Goal: Task Accomplishment & Management: Use online tool/utility

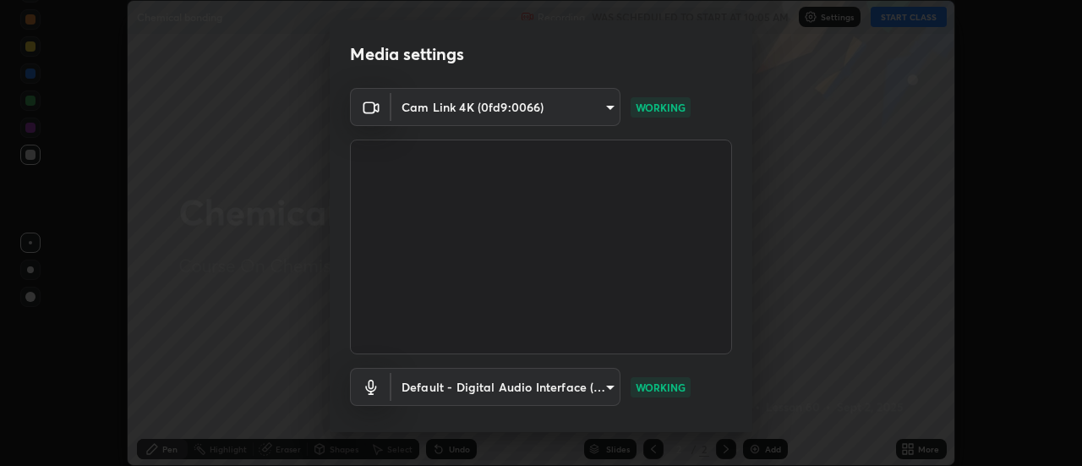
scroll to position [89, 0]
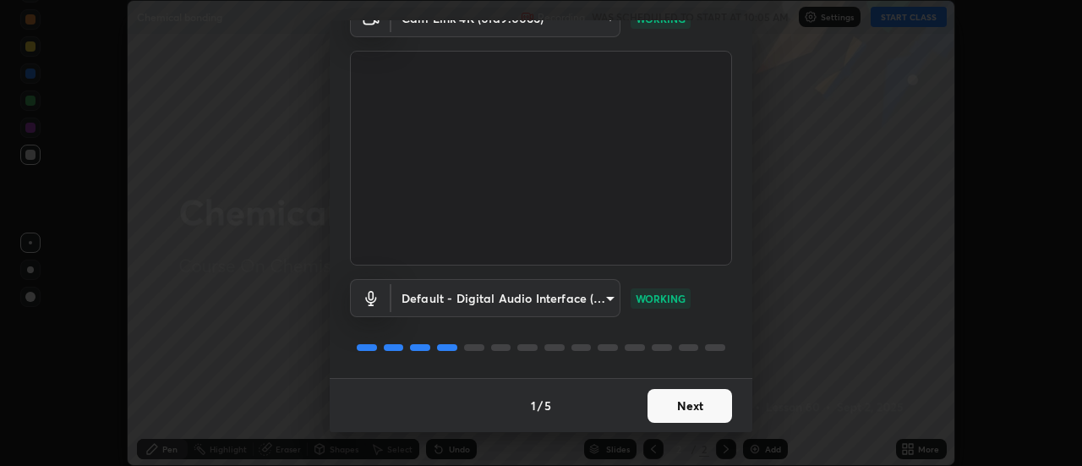
click at [669, 414] on button "Next" at bounding box center [689, 406] width 85 height 34
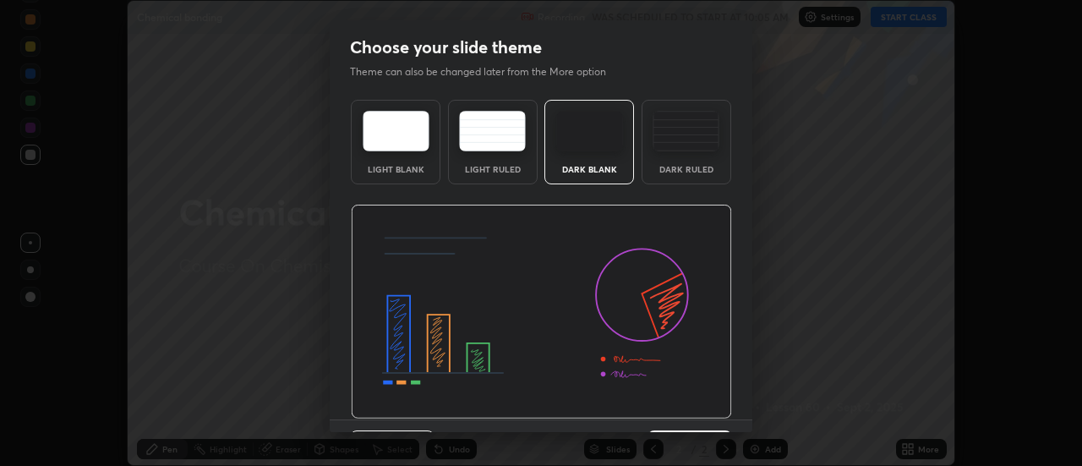
click at [679, 413] on img at bounding box center [541, 312] width 381 height 215
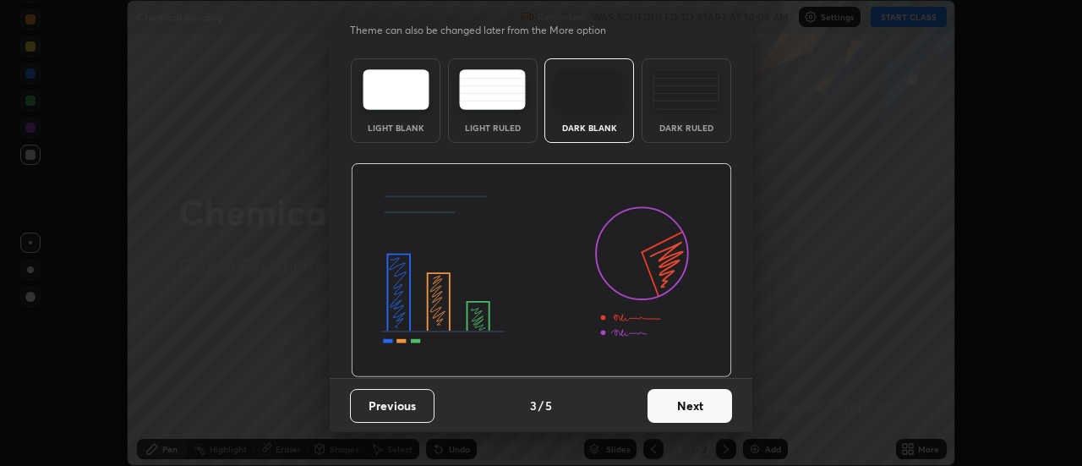
click at [696, 402] on button "Next" at bounding box center [689, 406] width 85 height 34
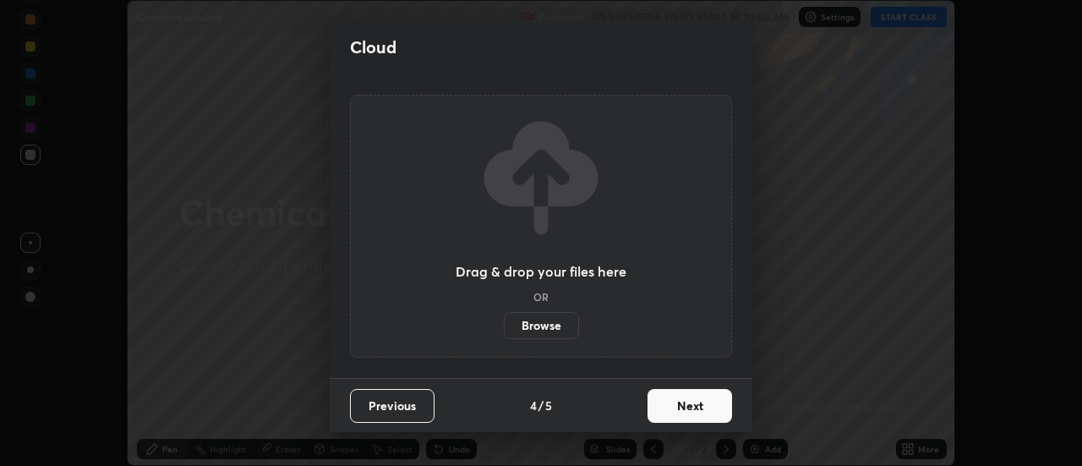
scroll to position [0, 0]
click at [698, 407] on button "Next" at bounding box center [689, 406] width 85 height 34
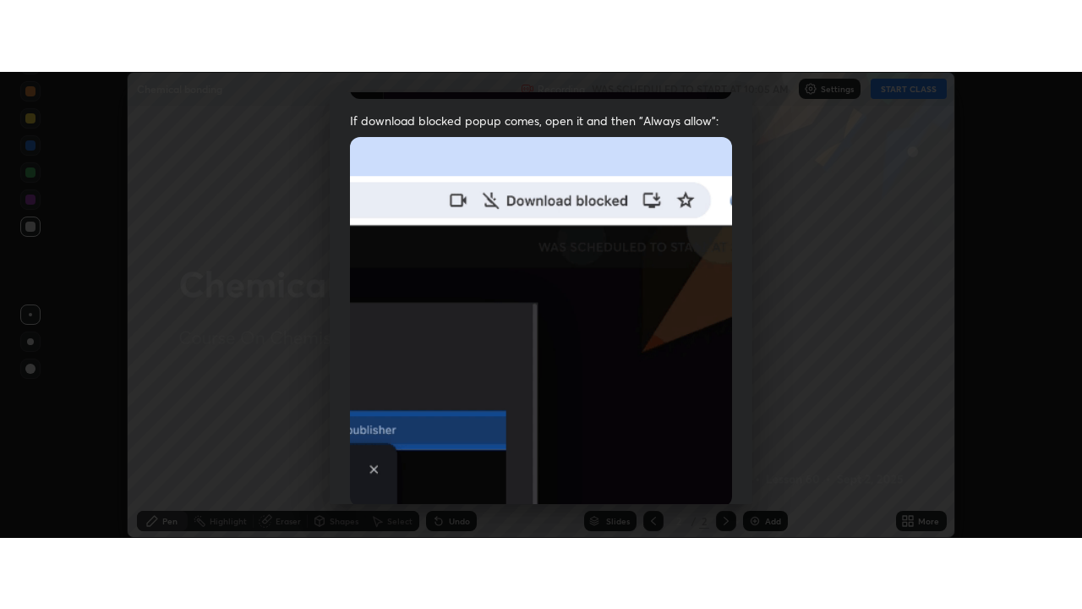
scroll to position [434, 0]
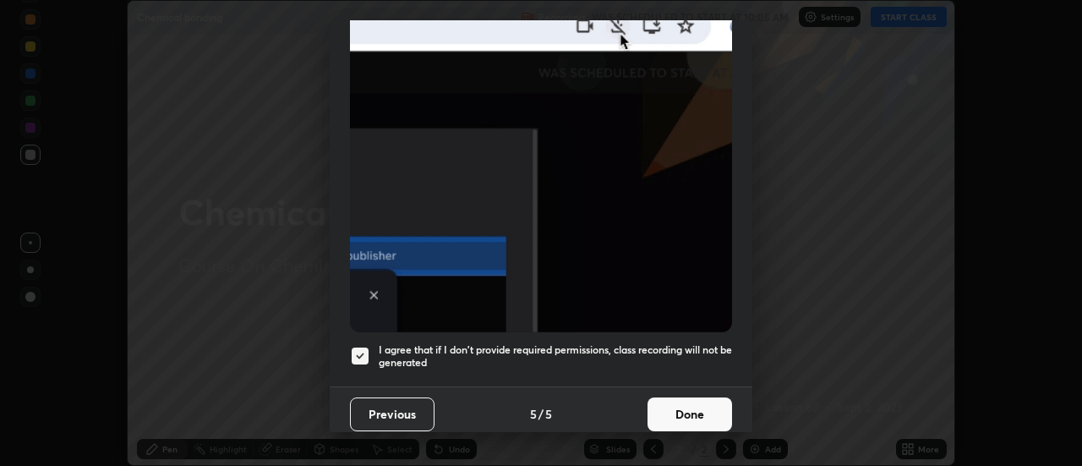
click at [680, 411] on button "Done" at bounding box center [689, 414] width 85 height 34
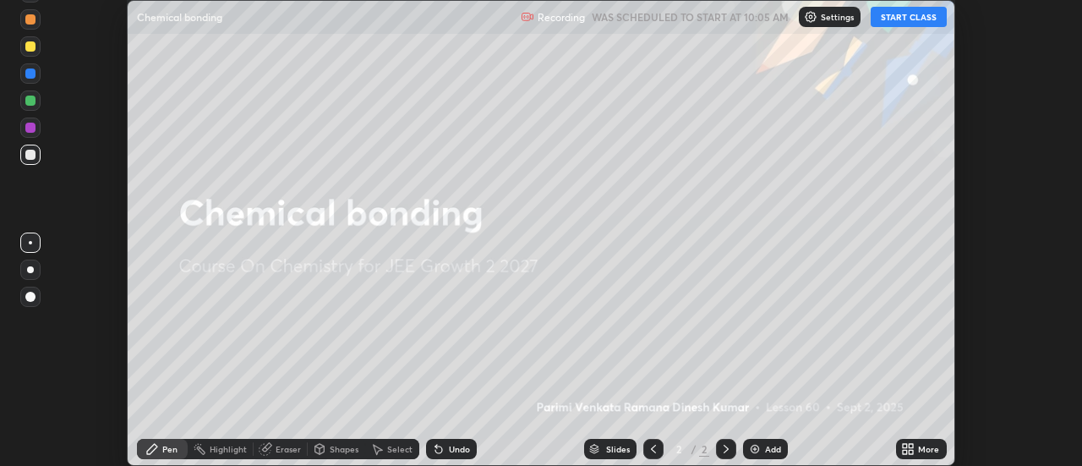
click at [887, 21] on button "START CLASS" at bounding box center [909, 17] width 76 height 20
click at [911, 445] on icon at bounding box center [911, 446] width 4 height 4
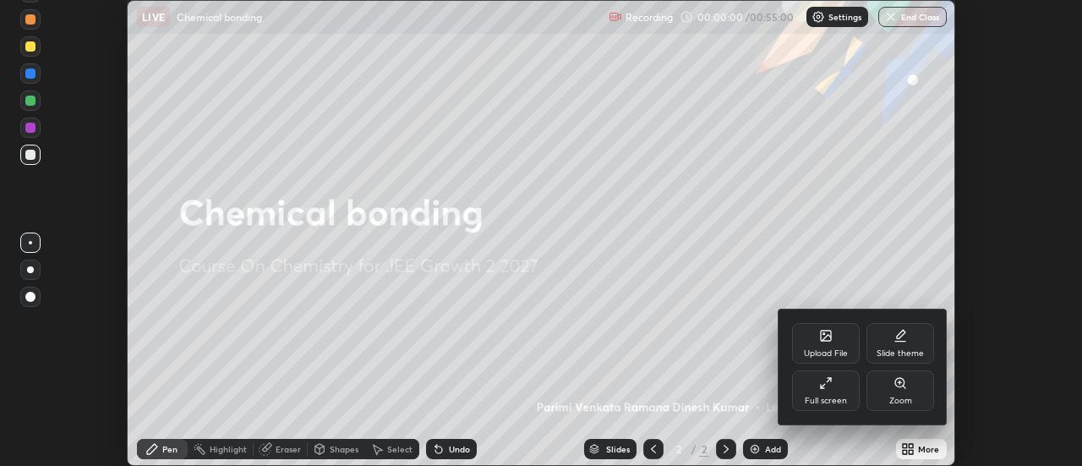
click at [840, 403] on div "Full screen" at bounding box center [826, 400] width 42 height 8
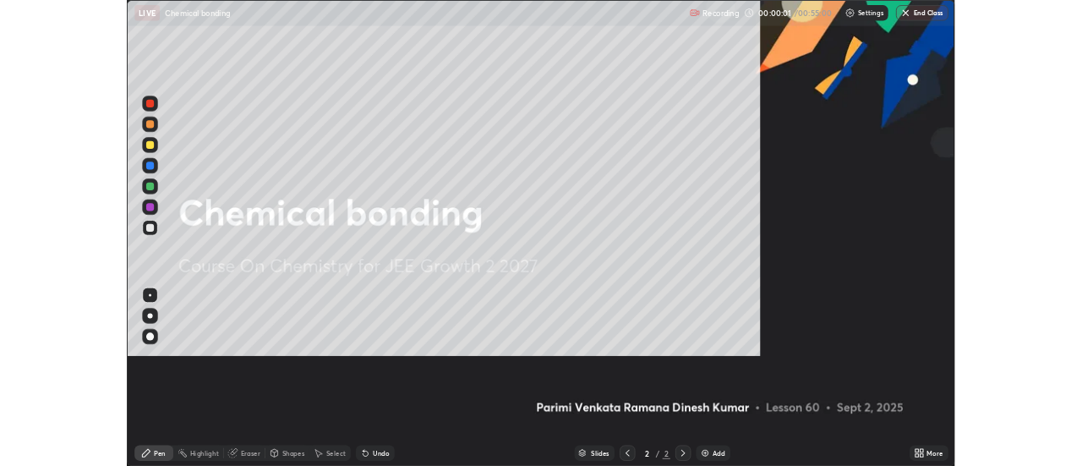
scroll to position [609, 1082]
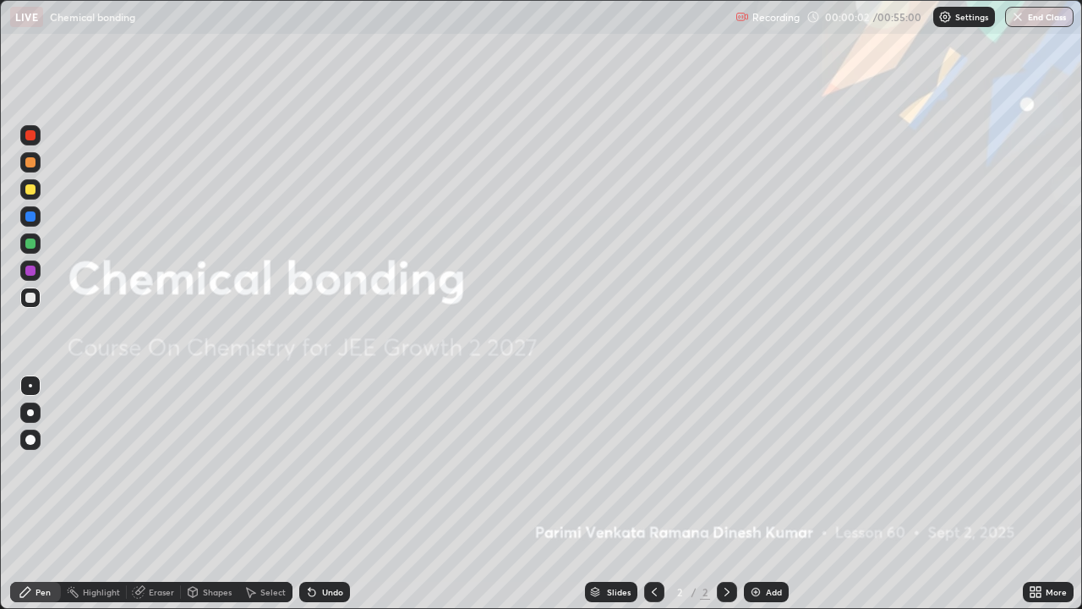
click at [761, 465] on div "Add" at bounding box center [766, 591] width 45 height 20
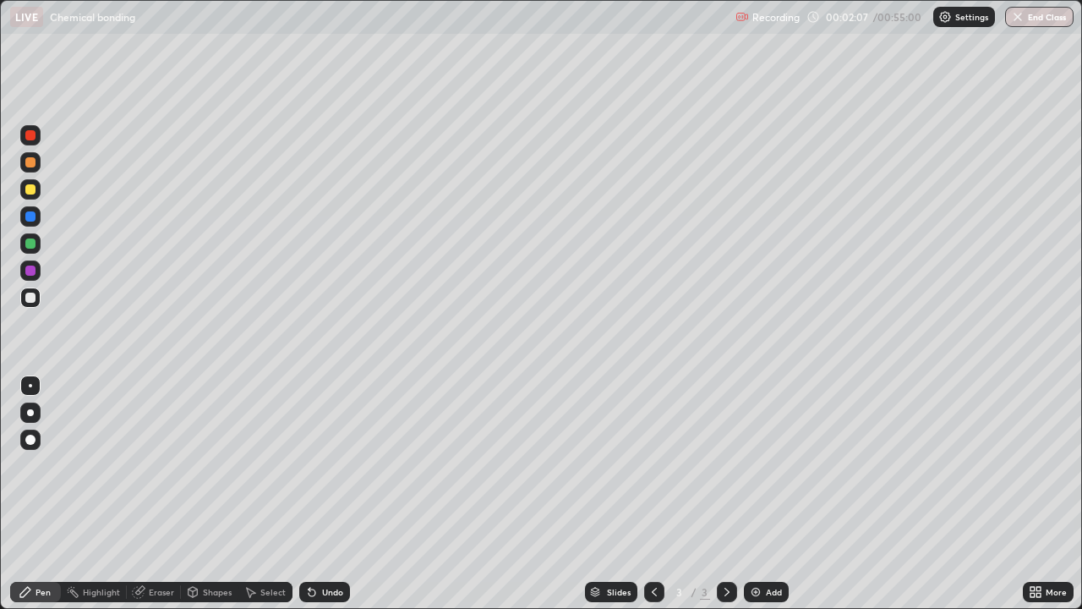
click at [30, 275] on div at bounding box center [30, 270] width 10 height 10
click at [34, 421] on div at bounding box center [30, 412] width 20 height 20
click at [35, 194] on div at bounding box center [30, 189] width 20 height 20
click at [313, 465] on icon at bounding box center [312, 592] width 14 height 14
click at [315, 465] on div "Undo" at bounding box center [324, 591] width 51 height 20
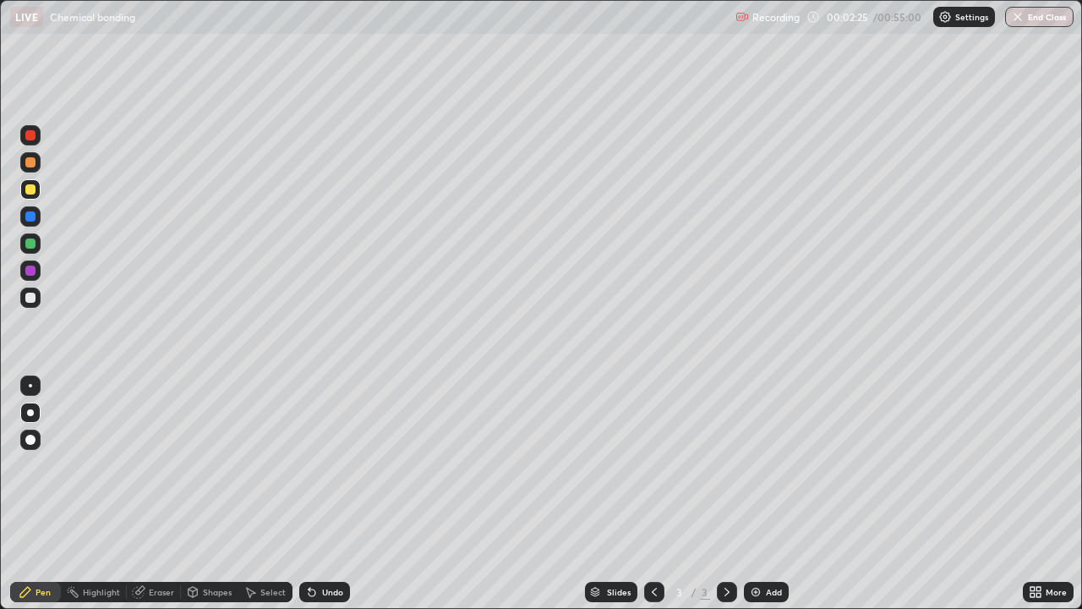
click at [315, 465] on icon at bounding box center [312, 592] width 14 height 14
click at [32, 195] on div at bounding box center [30, 189] width 20 height 20
click at [322, 465] on div "Undo" at bounding box center [332, 591] width 21 height 8
click at [320, 465] on div "Undo" at bounding box center [324, 591] width 51 height 20
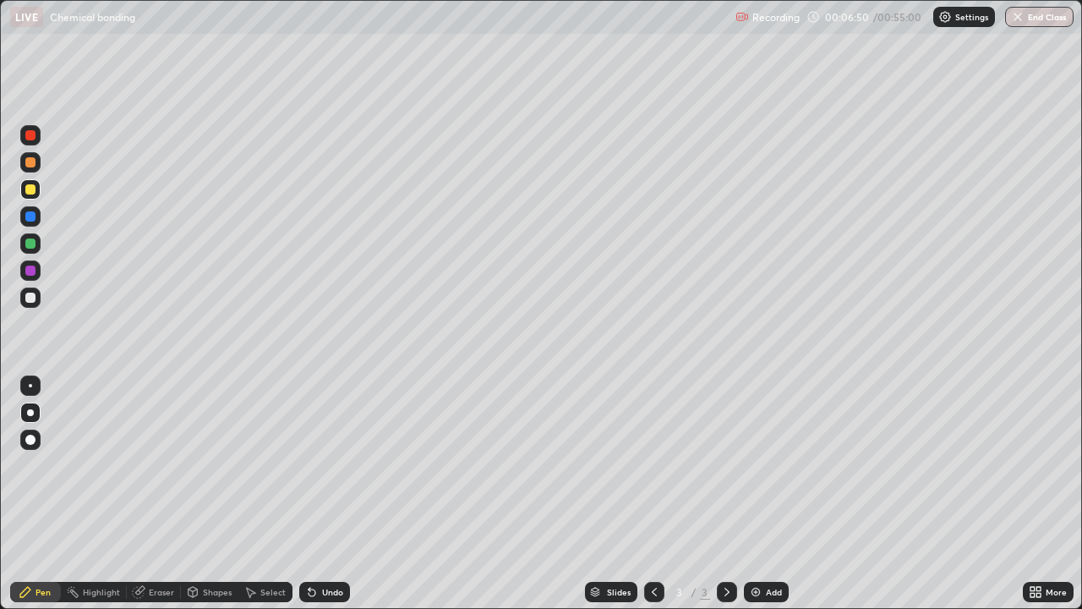
click at [319, 465] on div "Undo" at bounding box center [324, 591] width 51 height 20
click at [318, 465] on div "Undo" at bounding box center [324, 591] width 51 height 20
click at [342, 465] on div "Undo" at bounding box center [324, 591] width 51 height 20
click at [745, 465] on div "Add" at bounding box center [766, 591] width 45 height 20
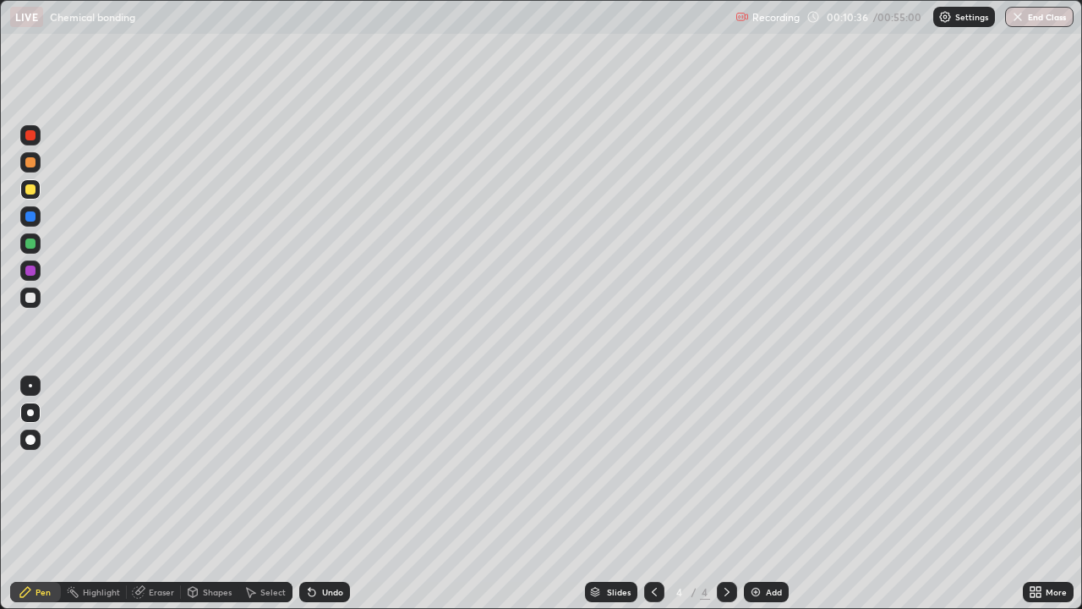
click at [35, 247] on div at bounding box center [30, 243] width 20 height 20
click at [32, 299] on div at bounding box center [30, 297] width 10 height 10
click at [30, 244] on div at bounding box center [30, 243] width 10 height 10
click at [39, 307] on div at bounding box center [30, 297] width 20 height 27
click at [343, 465] on div "Undo" at bounding box center [324, 591] width 51 height 20
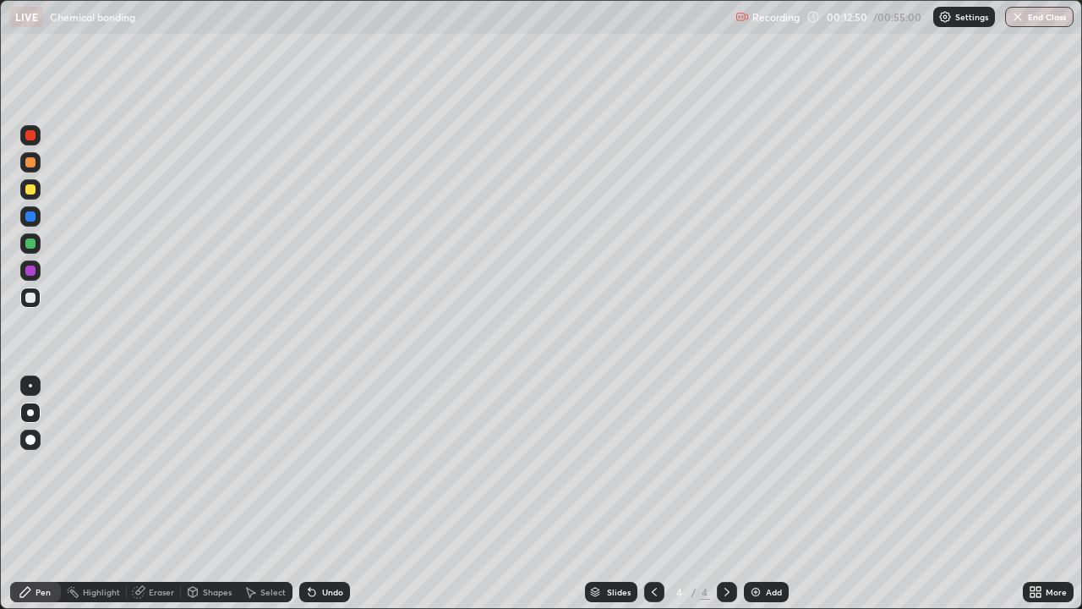
click at [338, 465] on div "Undo" at bounding box center [324, 591] width 51 height 20
click at [335, 465] on div "Undo" at bounding box center [324, 591] width 51 height 20
click at [334, 465] on div "Undo" at bounding box center [324, 591] width 51 height 20
click at [37, 243] on div at bounding box center [30, 243] width 20 height 20
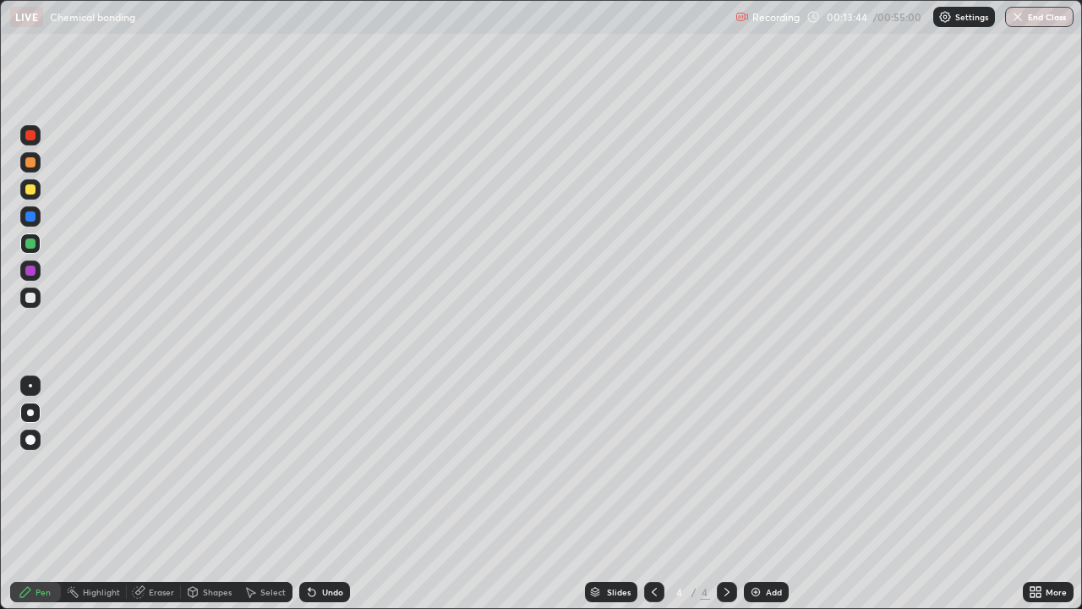
click at [30, 196] on div at bounding box center [30, 189] width 20 height 20
click at [31, 297] on div at bounding box center [30, 297] width 10 height 10
click at [759, 465] on img at bounding box center [756, 592] width 14 height 14
click at [36, 279] on div at bounding box center [30, 270] width 20 height 20
click at [30, 190] on div at bounding box center [30, 189] width 10 height 10
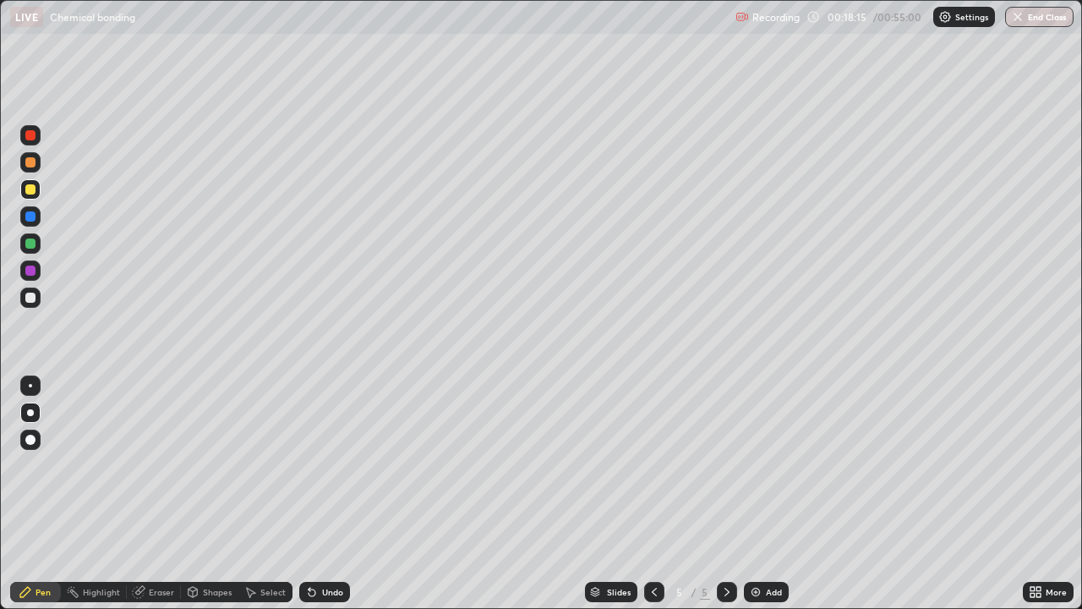
click at [36, 303] on div at bounding box center [30, 297] width 20 height 20
click at [34, 305] on div at bounding box center [30, 297] width 20 height 20
click at [40, 272] on div at bounding box center [30, 270] width 20 height 20
click at [36, 305] on div at bounding box center [30, 297] width 20 height 20
click at [750, 465] on img at bounding box center [756, 592] width 14 height 14
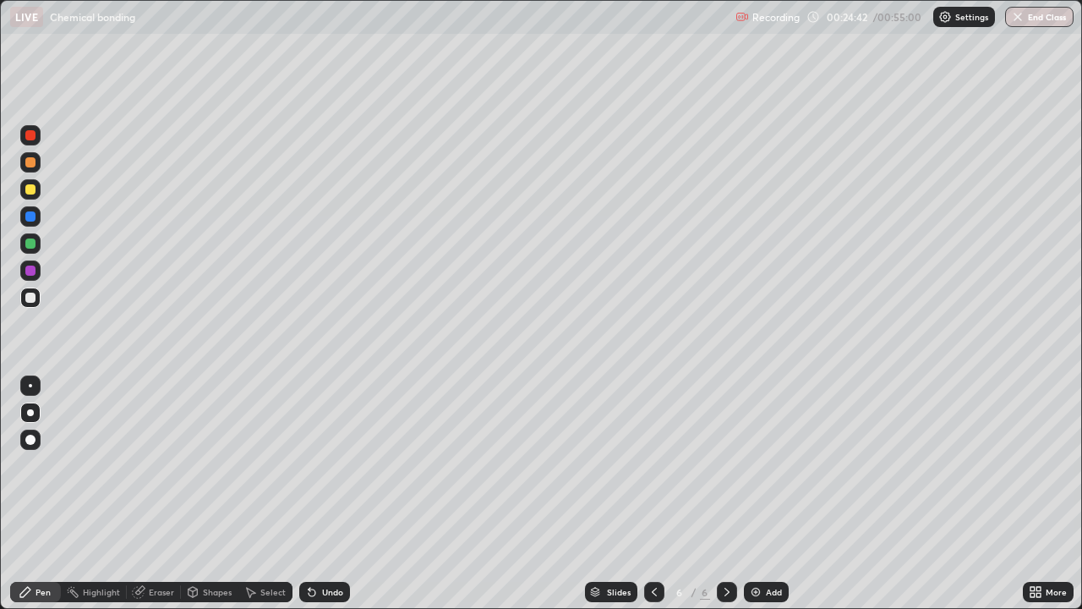
click at [39, 135] on div at bounding box center [30, 135] width 20 height 20
click at [38, 185] on div at bounding box center [30, 189] width 20 height 20
click at [32, 300] on div at bounding box center [30, 297] width 10 height 10
click at [336, 465] on div "Undo" at bounding box center [332, 591] width 21 height 8
click at [334, 465] on div "Undo" at bounding box center [332, 591] width 21 height 8
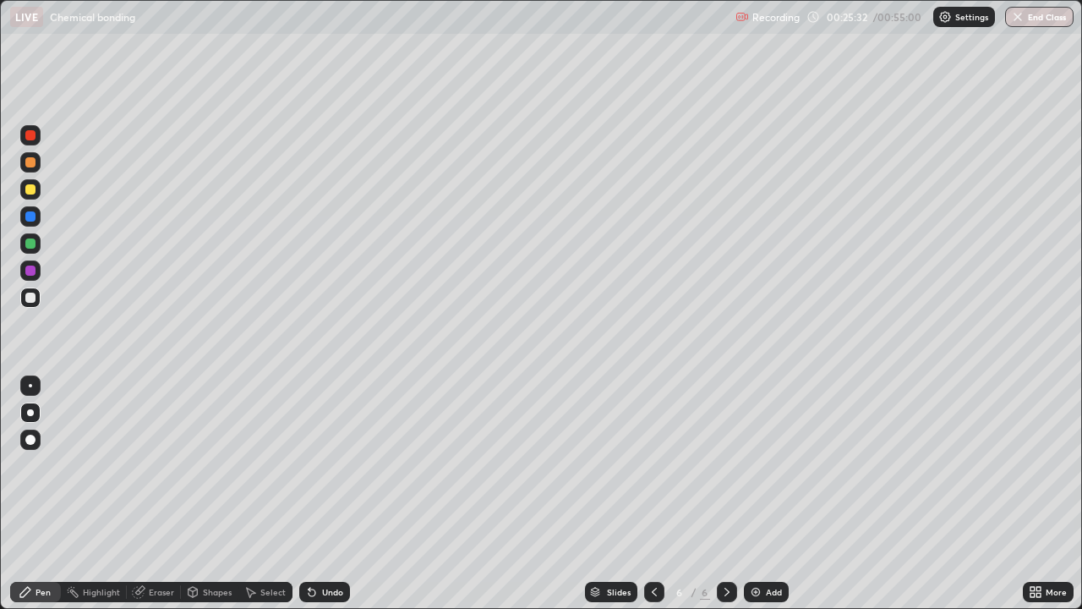
click at [167, 465] on div "Eraser" at bounding box center [161, 591] width 25 height 8
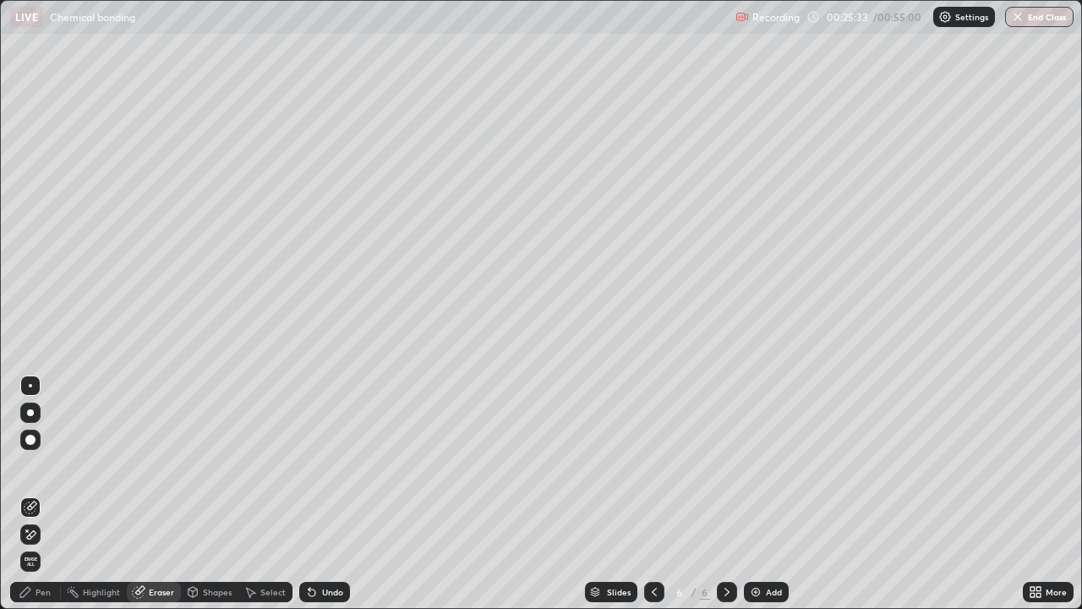
click at [46, 465] on div "Pen" at bounding box center [42, 591] width 15 height 8
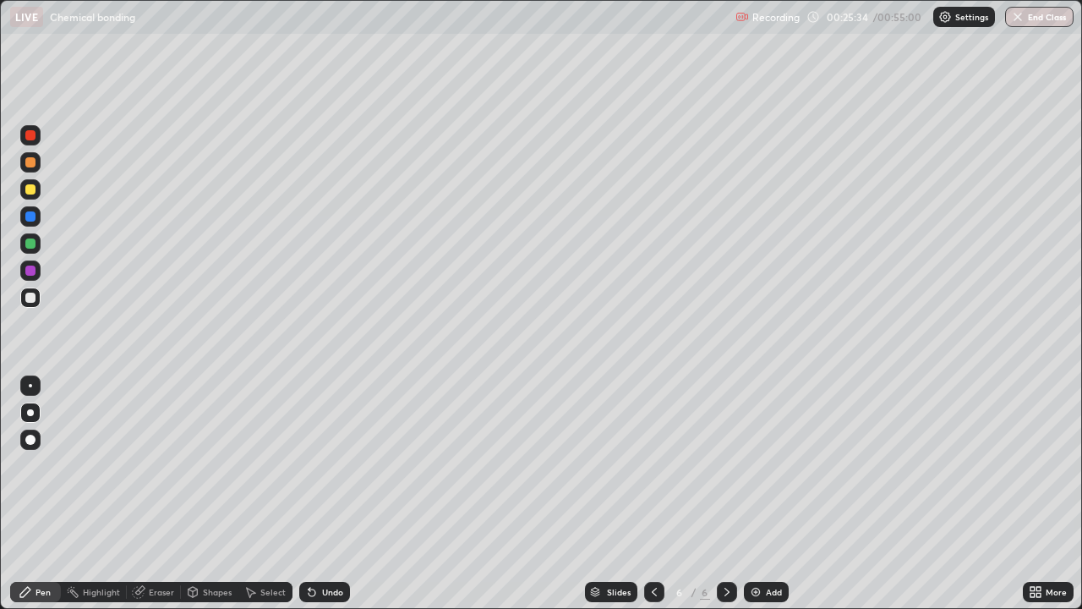
click at [37, 251] on div at bounding box center [30, 243] width 20 height 20
click at [330, 465] on div "Undo" at bounding box center [324, 591] width 51 height 20
click at [329, 465] on div "Undo" at bounding box center [324, 591] width 51 height 20
click at [316, 465] on div "Undo" at bounding box center [324, 591] width 51 height 20
click at [319, 465] on div "Undo" at bounding box center [324, 591] width 51 height 20
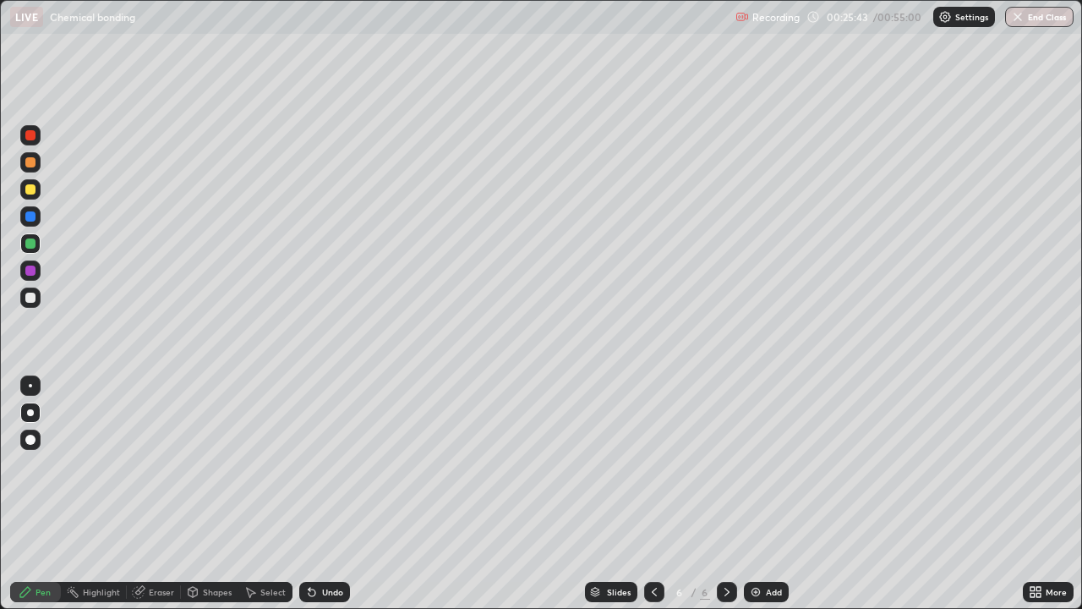
click at [322, 465] on div "Undo" at bounding box center [332, 591] width 21 height 8
click at [317, 465] on div "Undo" at bounding box center [324, 591] width 51 height 20
click at [305, 465] on icon at bounding box center [312, 592] width 14 height 14
click at [340, 465] on div "Undo" at bounding box center [324, 591] width 51 height 20
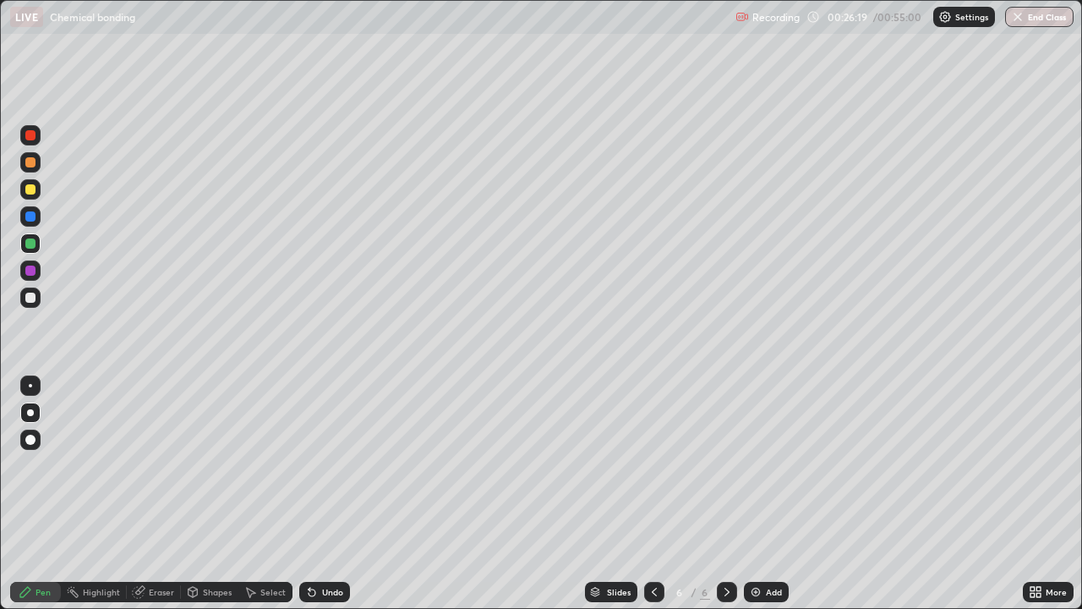
click at [333, 465] on div "Undo" at bounding box center [324, 591] width 51 height 20
click at [180, 465] on div at bounding box center [180, 592] width 1 height 14
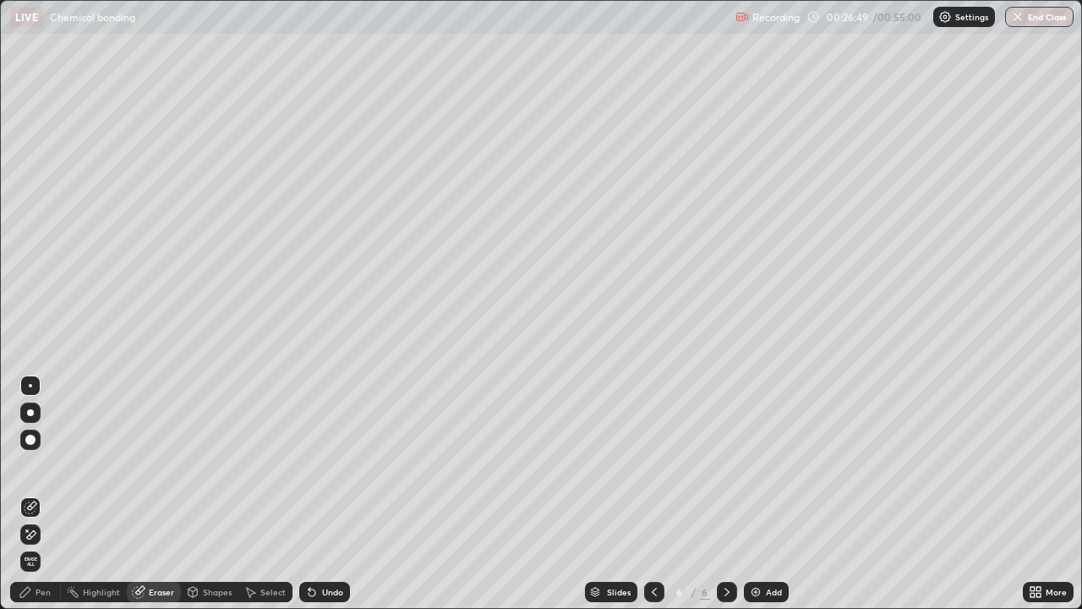
click at [48, 465] on div "Pen" at bounding box center [42, 591] width 15 height 8
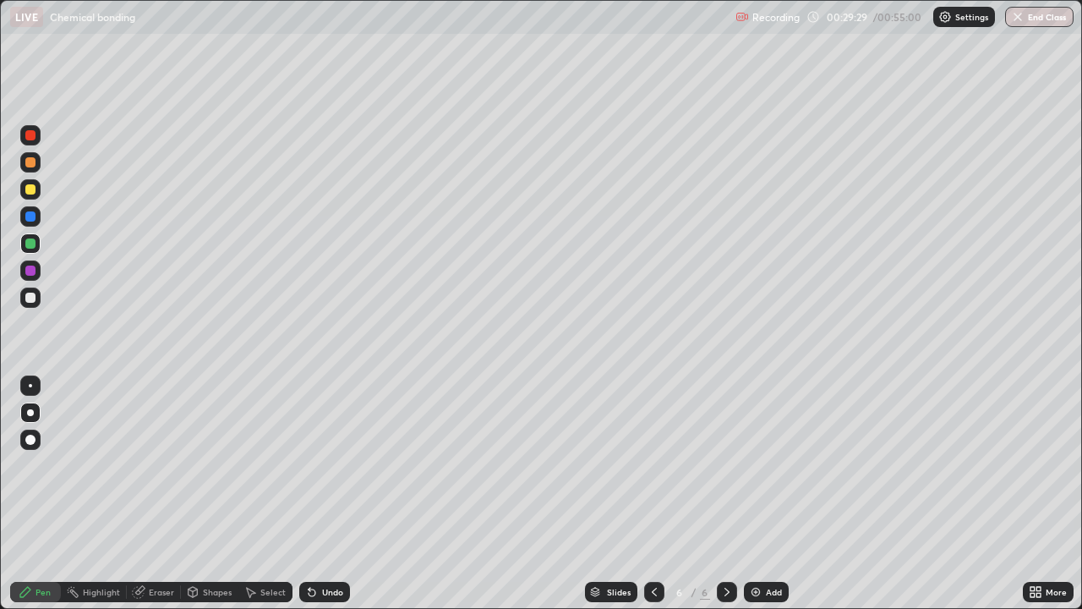
click at [345, 465] on div "Undo" at bounding box center [324, 591] width 51 height 20
click at [347, 465] on div "Undo" at bounding box center [324, 591] width 51 height 20
click at [36, 139] on div at bounding box center [30, 135] width 20 height 20
click at [761, 465] on div "Add" at bounding box center [766, 591] width 45 height 20
click at [35, 245] on div at bounding box center [30, 243] width 10 height 10
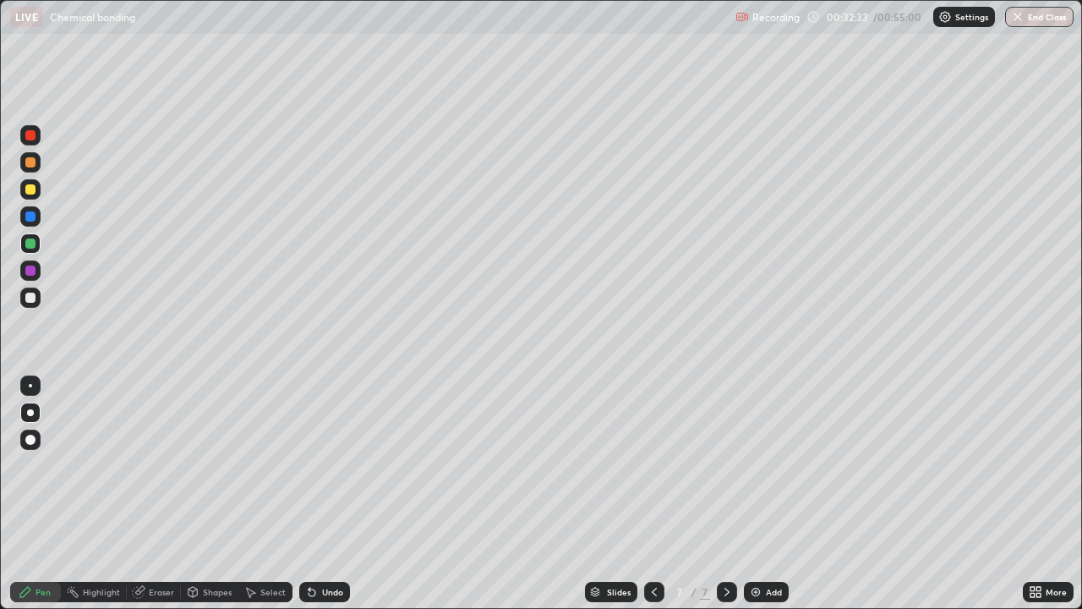
click at [36, 196] on div at bounding box center [30, 189] width 20 height 20
click at [35, 304] on div at bounding box center [30, 297] width 20 height 20
click at [325, 465] on div "Undo" at bounding box center [332, 591] width 21 height 8
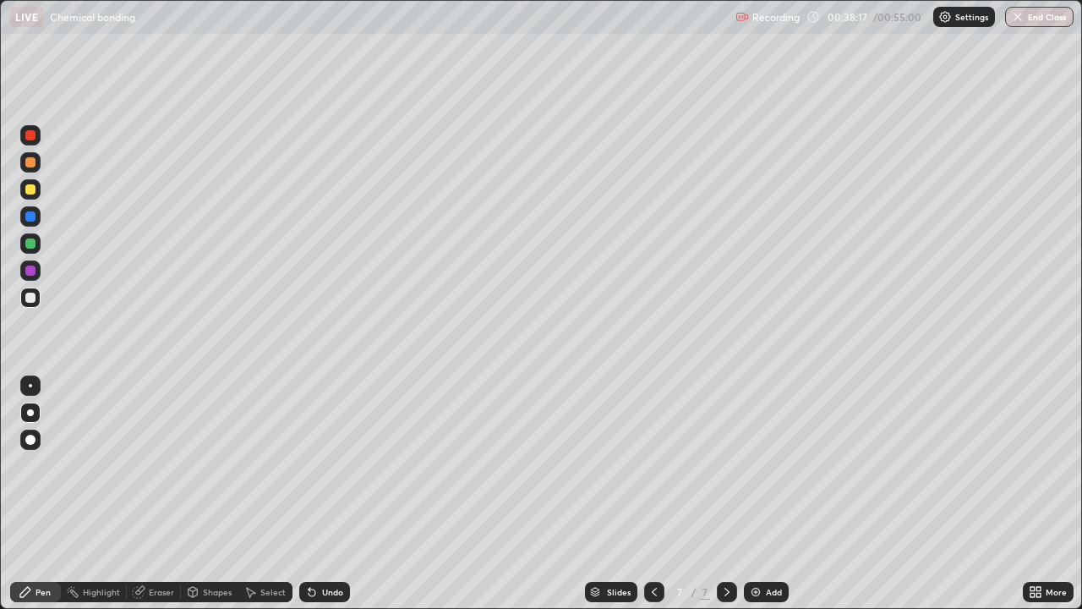
click at [322, 465] on div "Undo" at bounding box center [332, 591] width 21 height 8
click at [320, 465] on div "Undo" at bounding box center [324, 591] width 51 height 20
click at [330, 465] on div "Undo" at bounding box center [332, 591] width 21 height 8
click at [327, 465] on div "Undo" at bounding box center [332, 591] width 21 height 8
click at [325, 465] on div "Undo" at bounding box center [324, 591] width 51 height 20
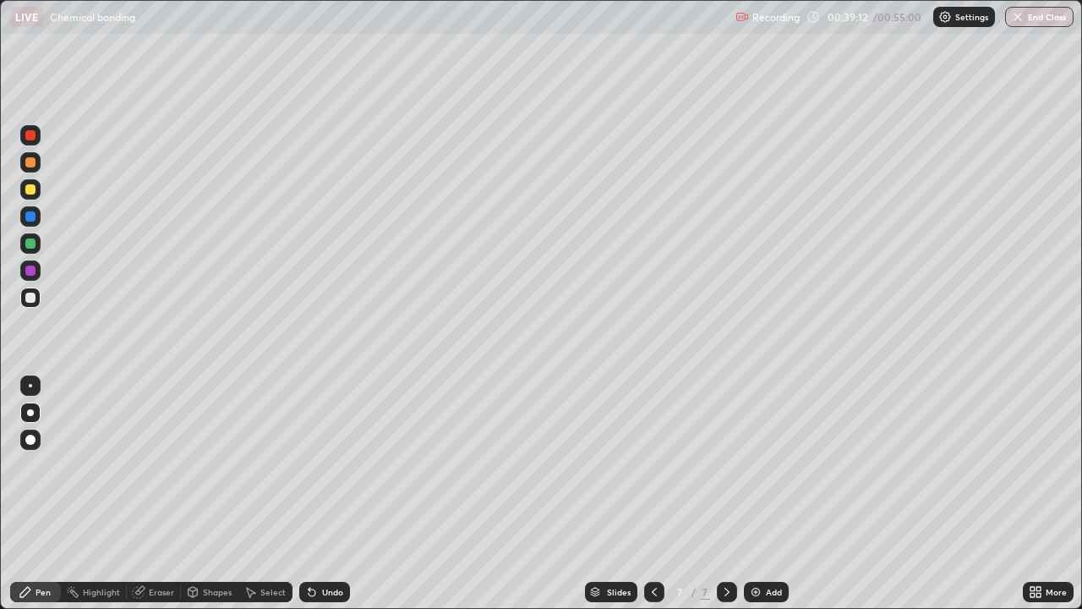
click at [37, 276] on div at bounding box center [30, 270] width 20 height 20
click at [343, 465] on div "Undo" at bounding box center [324, 591] width 51 height 20
click at [336, 465] on div "Undo" at bounding box center [332, 591] width 21 height 8
click at [335, 465] on div "Undo" at bounding box center [332, 591] width 21 height 8
click at [334, 465] on div "Undo" at bounding box center [332, 591] width 21 height 8
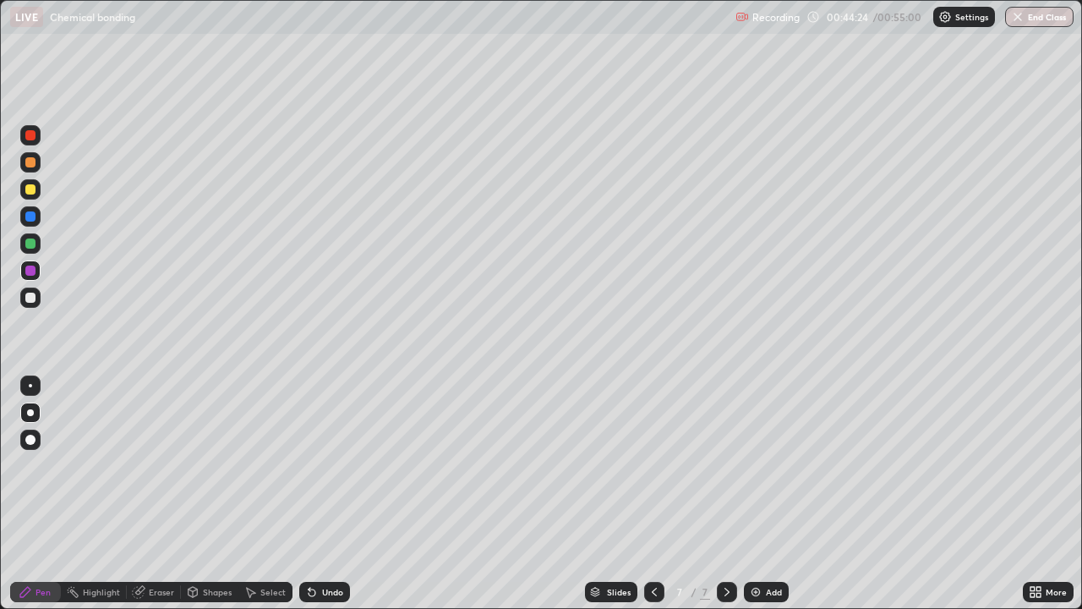
click at [766, 465] on div "Add" at bounding box center [774, 591] width 16 height 8
click at [212, 465] on div "Shapes" at bounding box center [217, 591] width 29 height 8
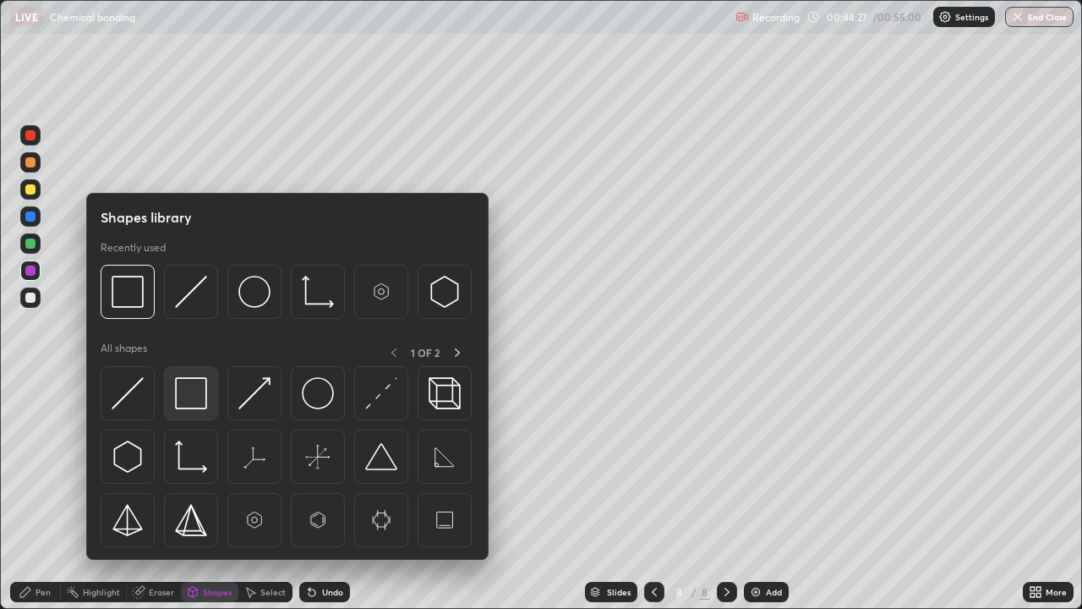
click at [199, 403] on img at bounding box center [191, 393] width 32 height 32
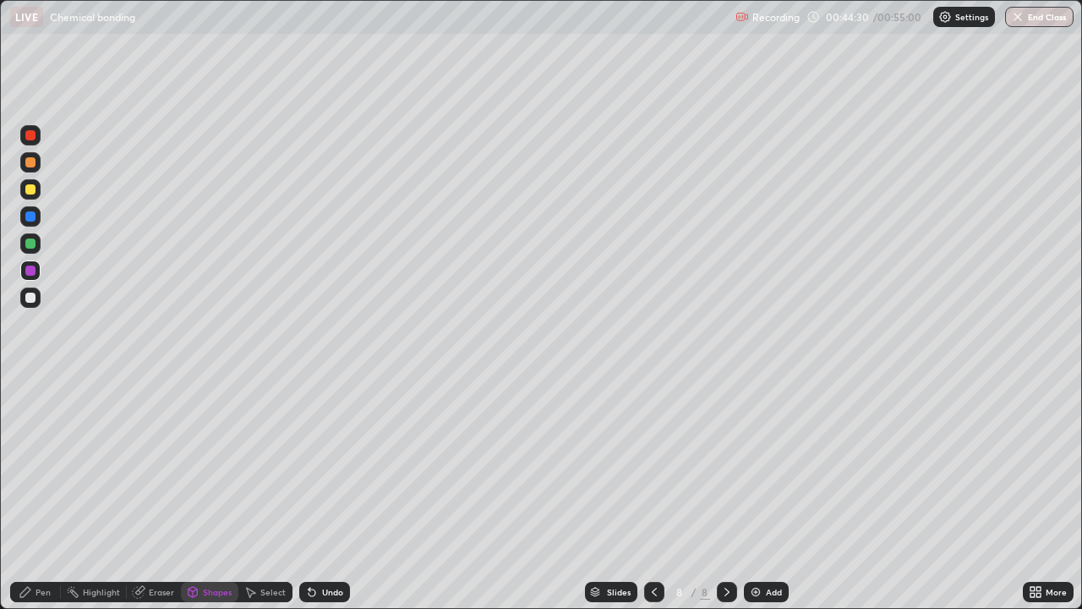
click at [216, 465] on div "Shapes" at bounding box center [217, 591] width 29 height 8
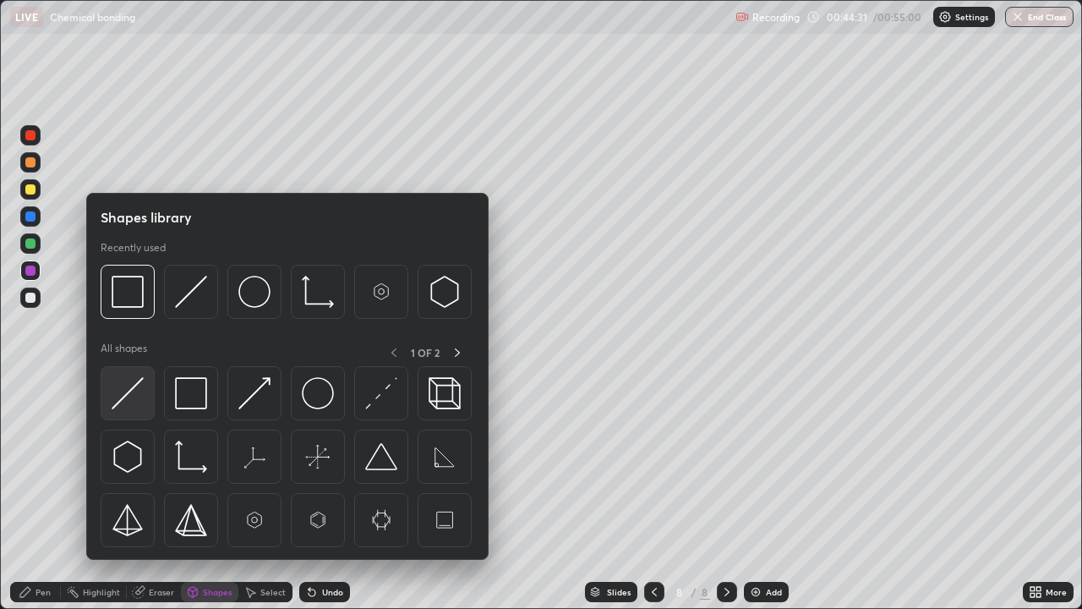
click at [137, 394] on img at bounding box center [128, 393] width 32 height 32
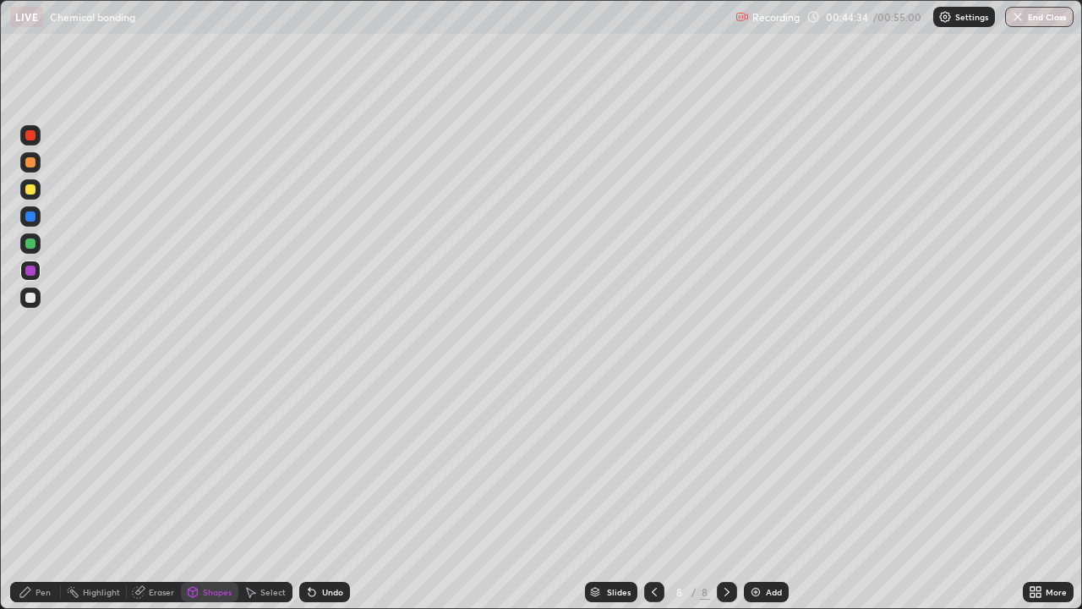
click at [55, 465] on div "Pen" at bounding box center [35, 591] width 51 height 20
click at [205, 465] on div "Shapes" at bounding box center [217, 591] width 29 height 8
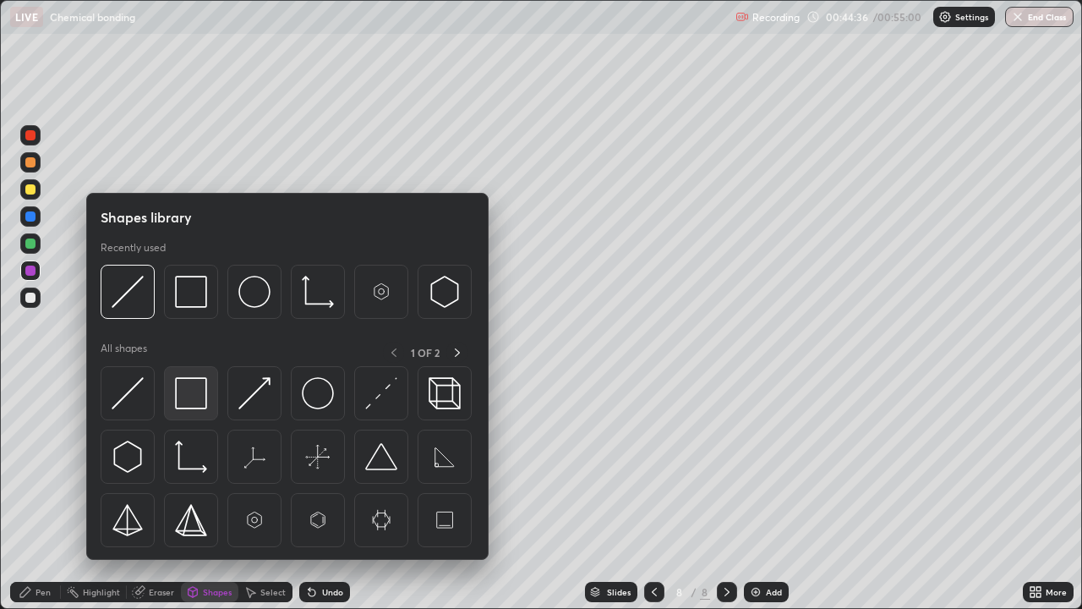
click at [188, 401] on img at bounding box center [191, 393] width 32 height 32
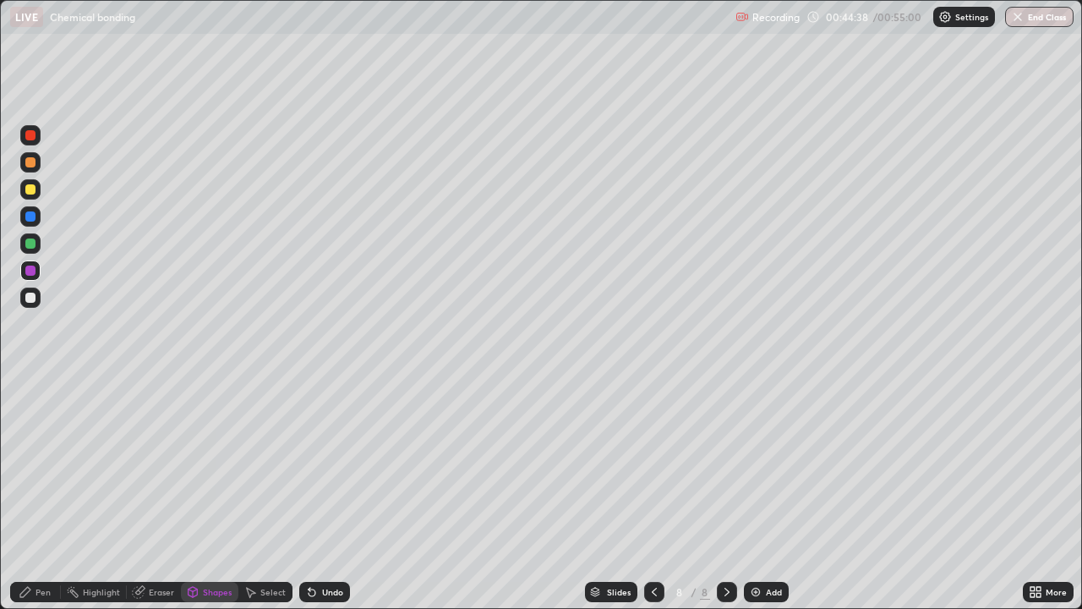
click at [34, 292] on div at bounding box center [30, 297] width 10 height 10
click at [47, 465] on div "Pen" at bounding box center [35, 591] width 51 height 20
click at [36, 277] on div at bounding box center [30, 270] width 20 height 20
click at [31, 298] on div at bounding box center [30, 297] width 10 height 10
click at [222, 465] on div "Shapes" at bounding box center [217, 591] width 29 height 8
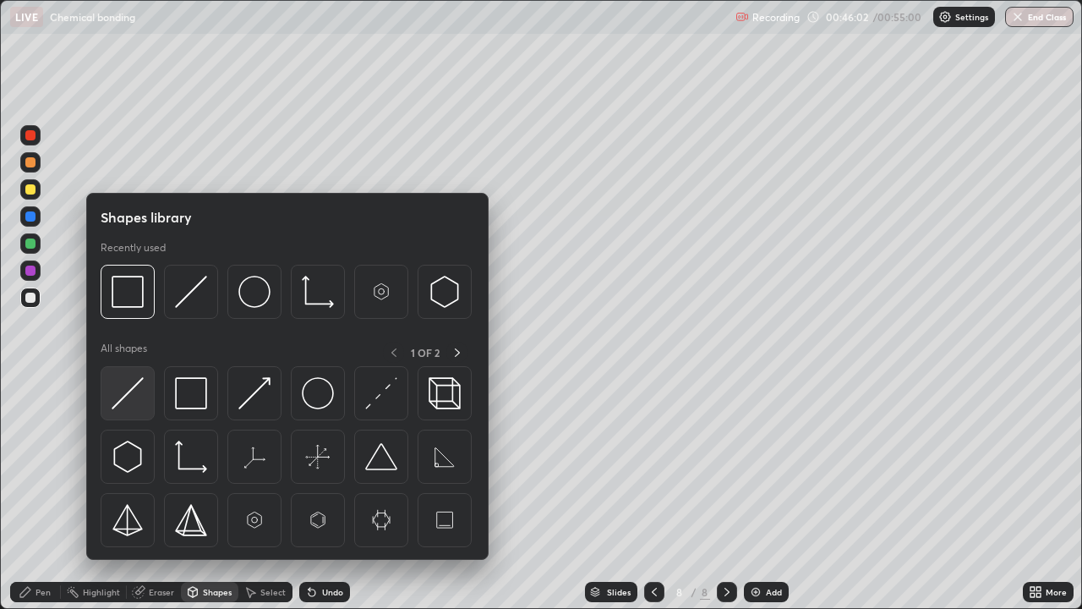
click at [126, 401] on img at bounding box center [128, 393] width 32 height 32
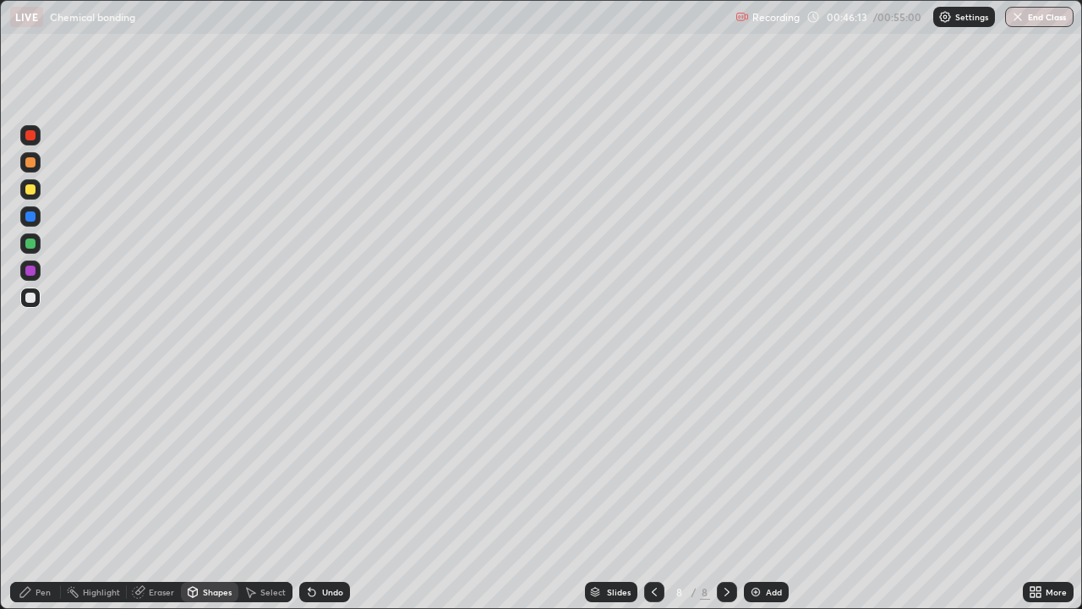
click at [149, 465] on div "Eraser" at bounding box center [161, 591] width 25 height 8
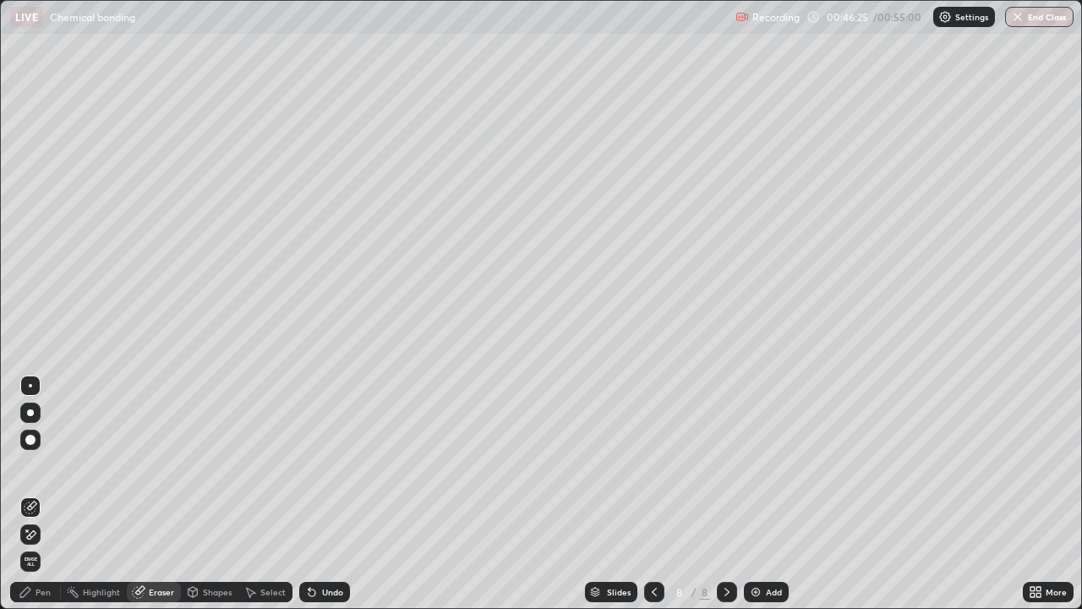
click at [36, 465] on div "Pen" at bounding box center [42, 591] width 15 height 8
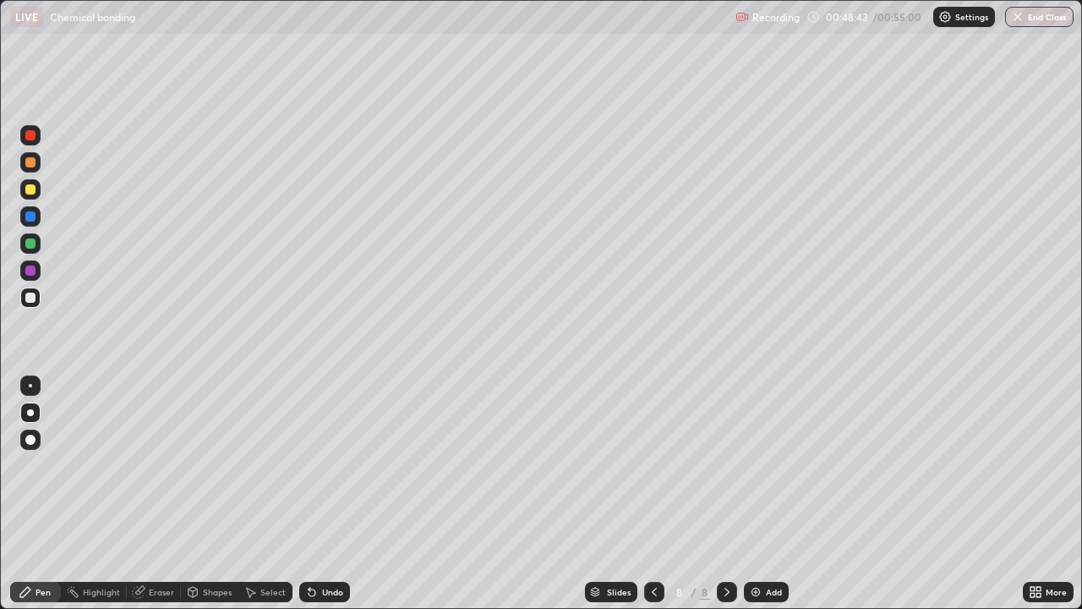
click at [1032, 465] on icon at bounding box center [1032, 589] width 4 height 4
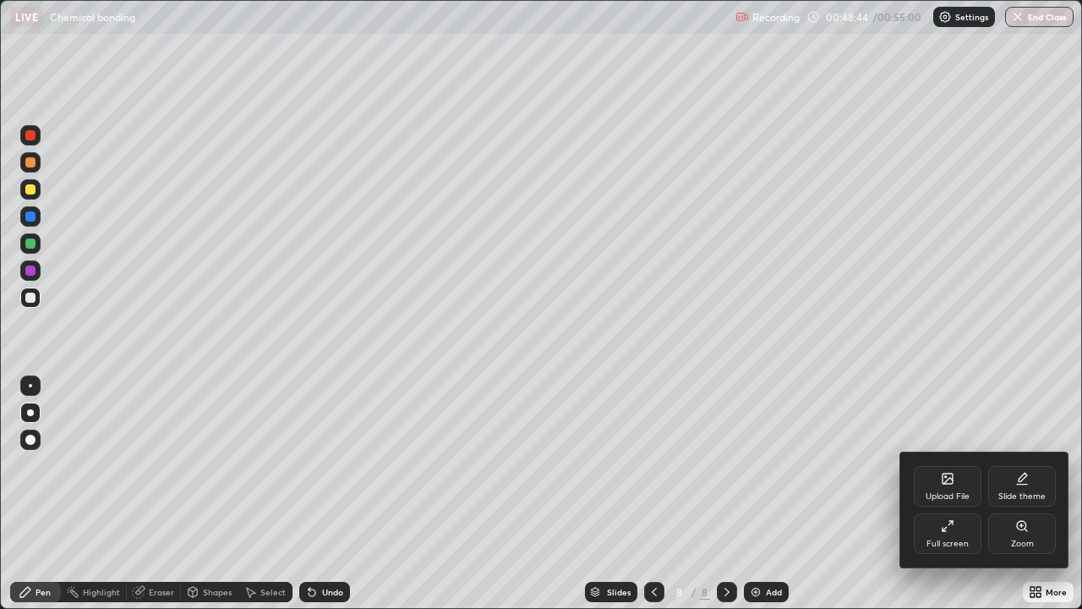
click at [959, 465] on div "Full screen" at bounding box center [947, 543] width 42 height 8
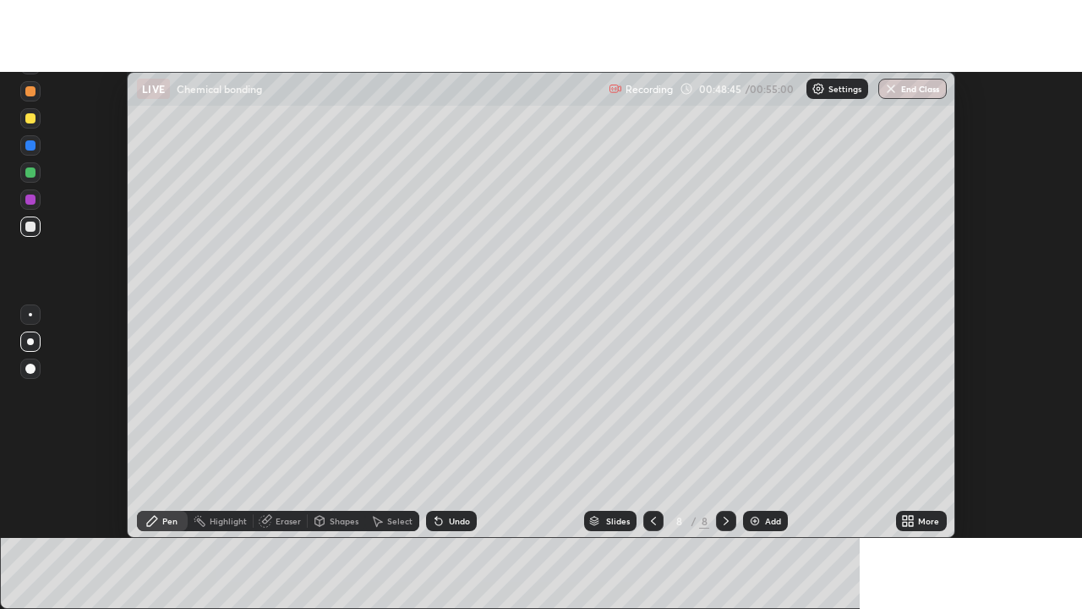
scroll to position [84049, 83433]
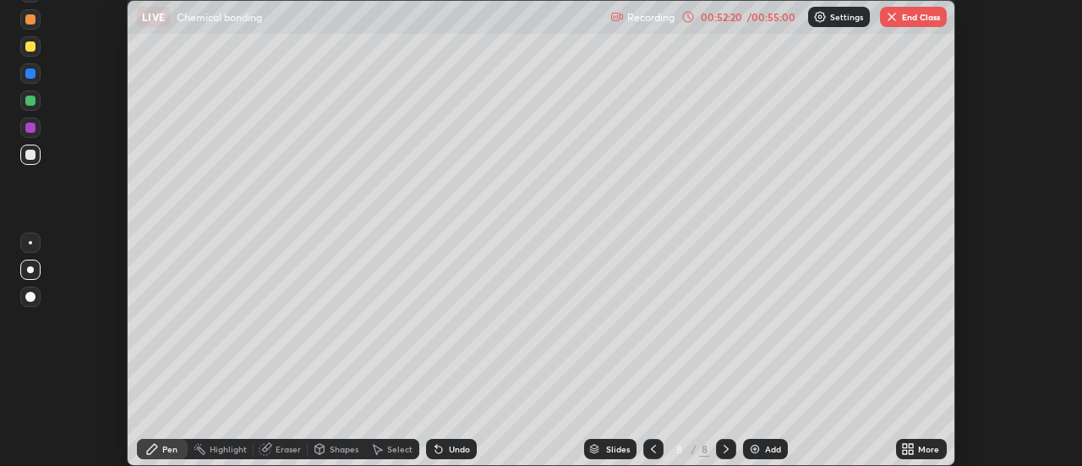
click at [911, 446] on icon at bounding box center [911, 446] width 4 height 4
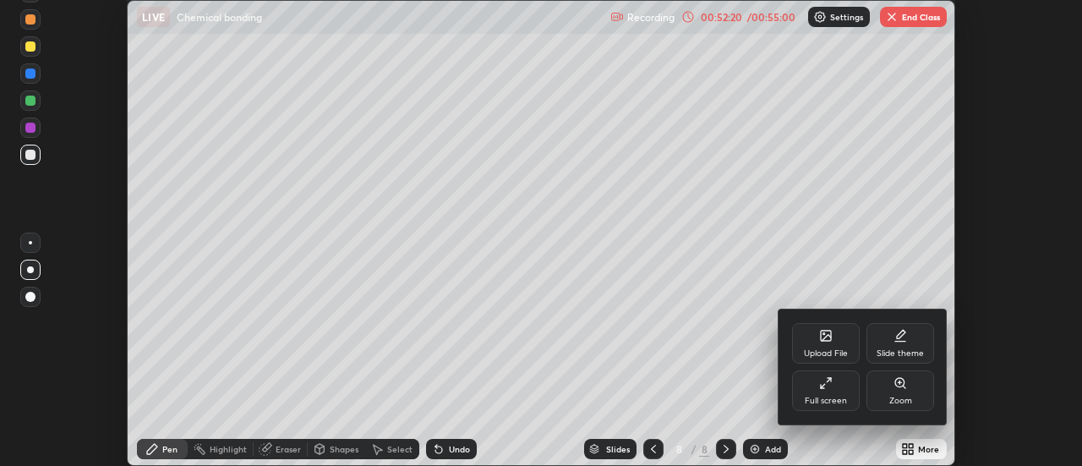
click at [846, 397] on div "Full screen" at bounding box center [826, 390] width 68 height 41
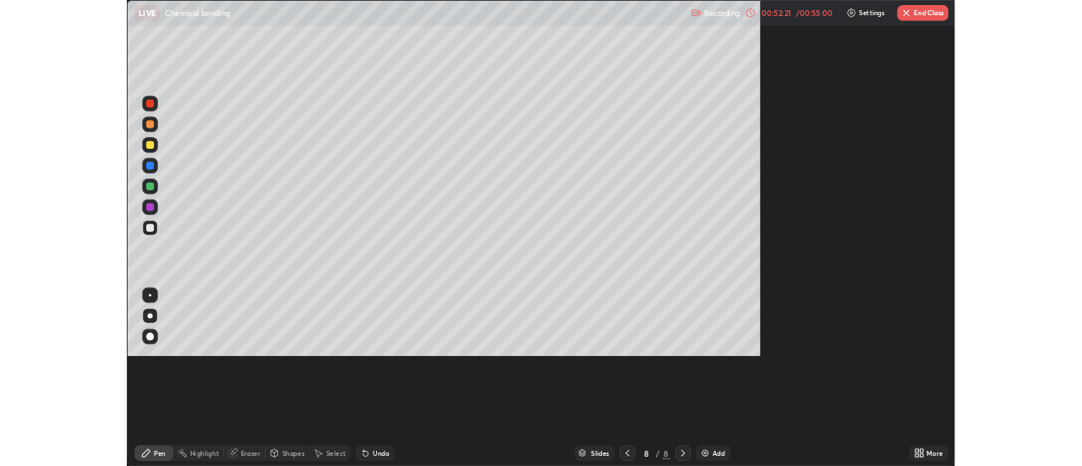
scroll to position [609, 1082]
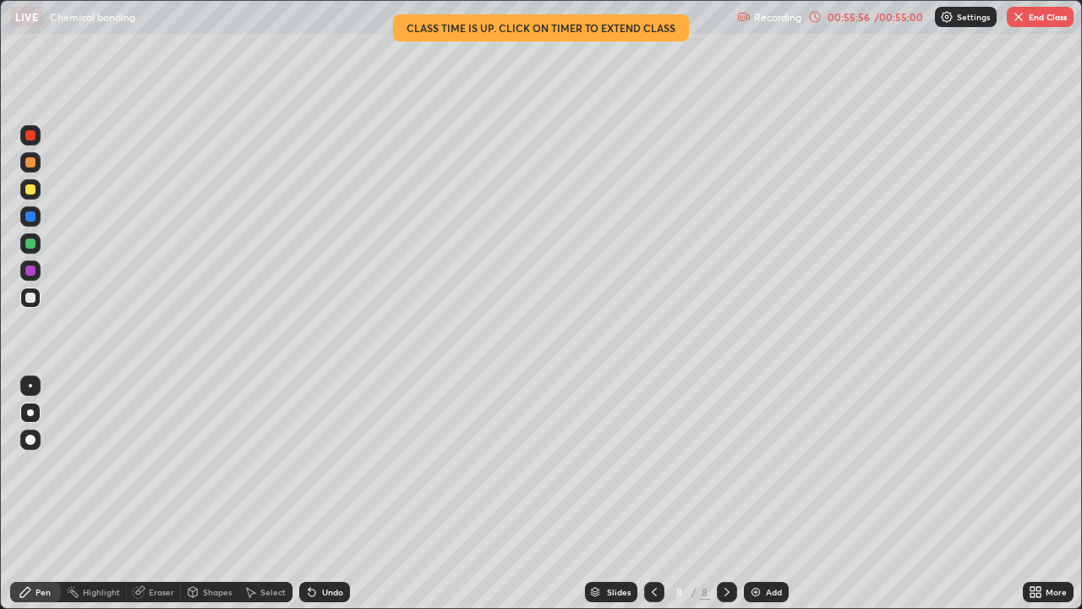
click at [1018, 22] on img "button" at bounding box center [1019, 17] width 14 height 14
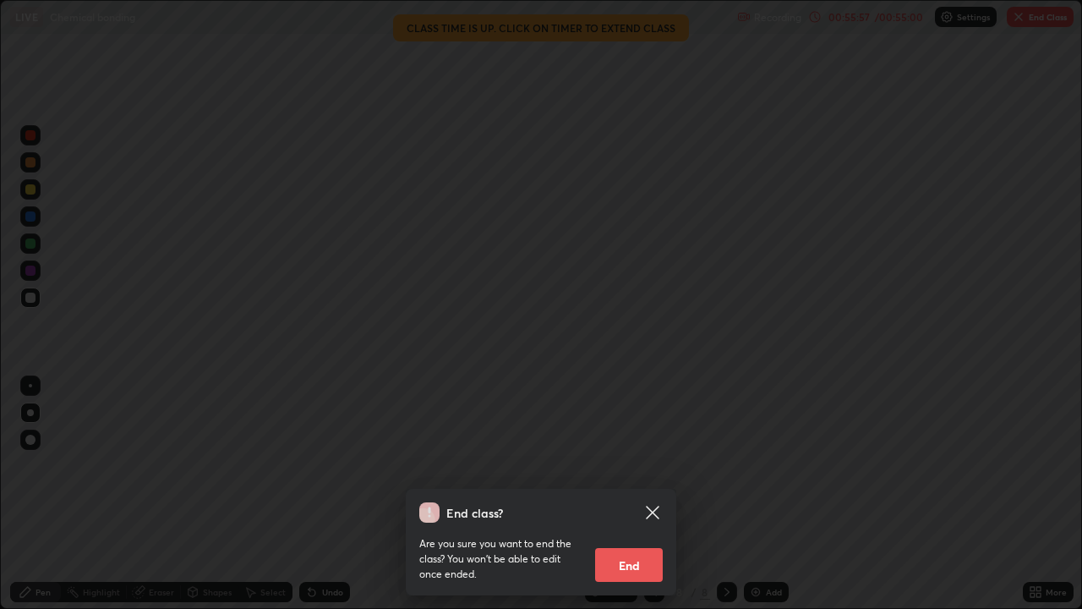
click at [644, 465] on button "End" at bounding box center [629, 565] width 68 height 34
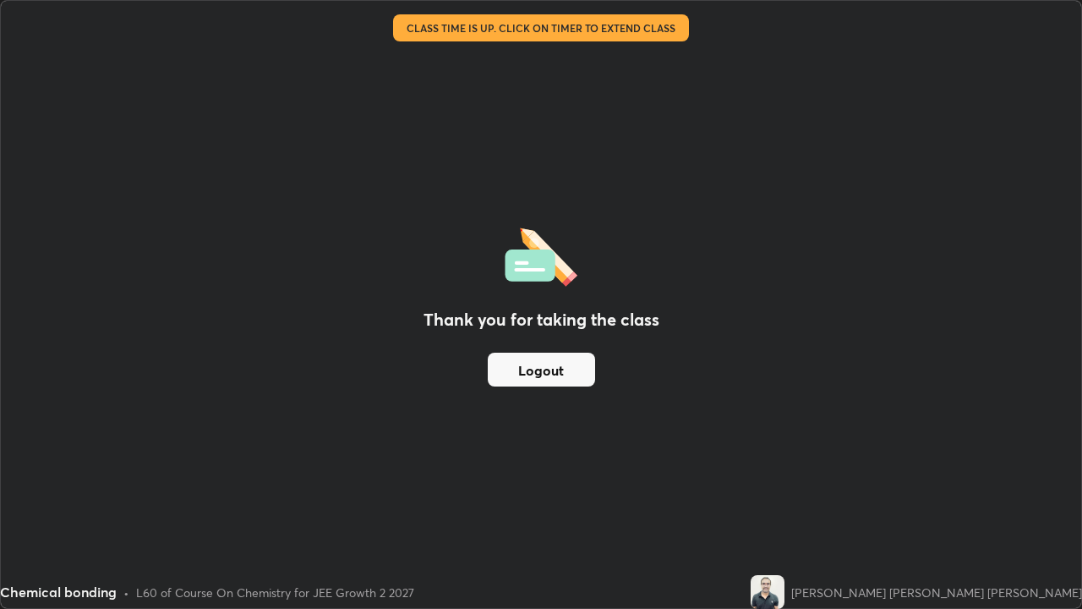
click at [568, 382] on button "Logout" at bounding box center [541, 369] width 107 height 34
click at [570, 380] on button "Logout" at bounding box center [541, 369] width 107 height 34
click at [546, 379] on button "Logout" at bounding box center [541, 369] width 107 height 34
click at [546, 374] on button "Logout" at bounding box center [541, 369] width 107 height 34
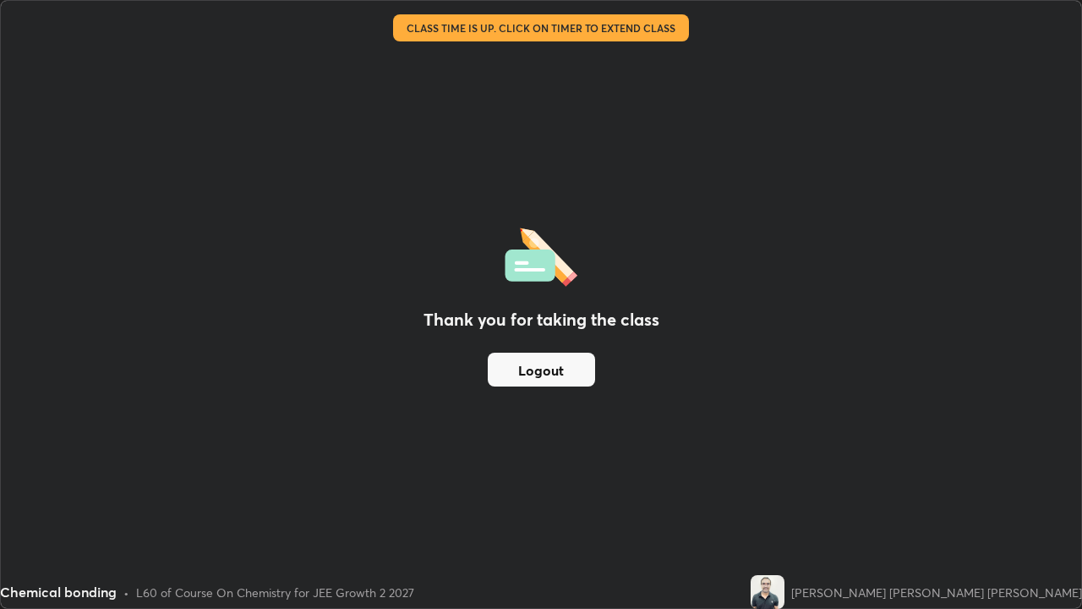
click at [546, 372] on button "Logout" at bounding box center [541, 369] width 107 height 34
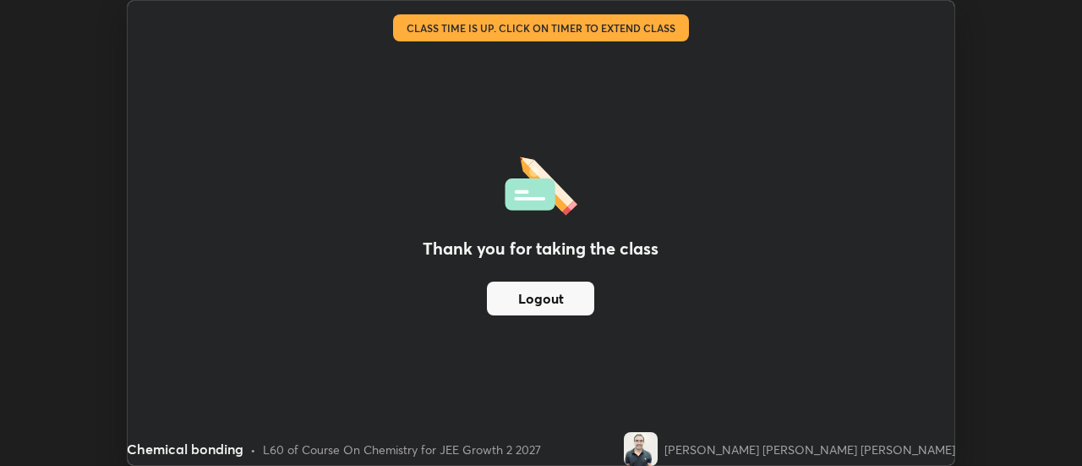
scroll to position [84049, 83433]
